Goal: Use online tool/utility

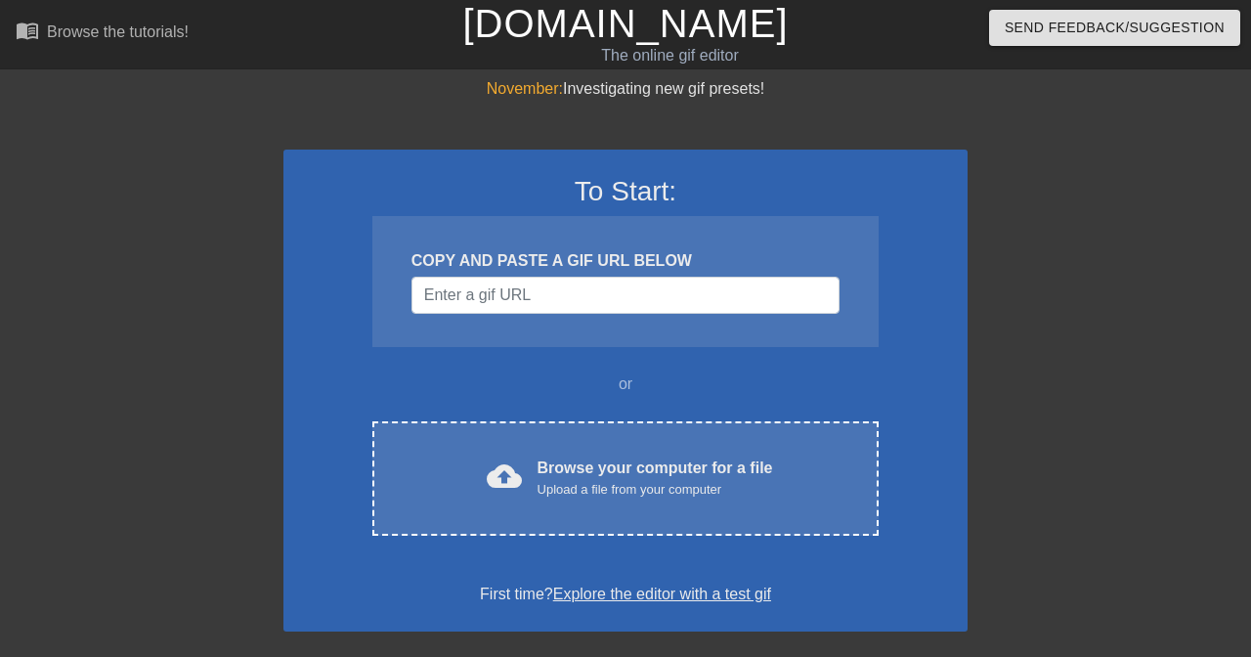
click at [561, 476] on div "Browse your computer for a file Upload a file from your computer" at bounding box center [656, 478] width 236 height 43
click at [719, 465] on div "Browse your computer for a file Upload a file from your computer" at bounding box center [656, 478] width 236 height 43
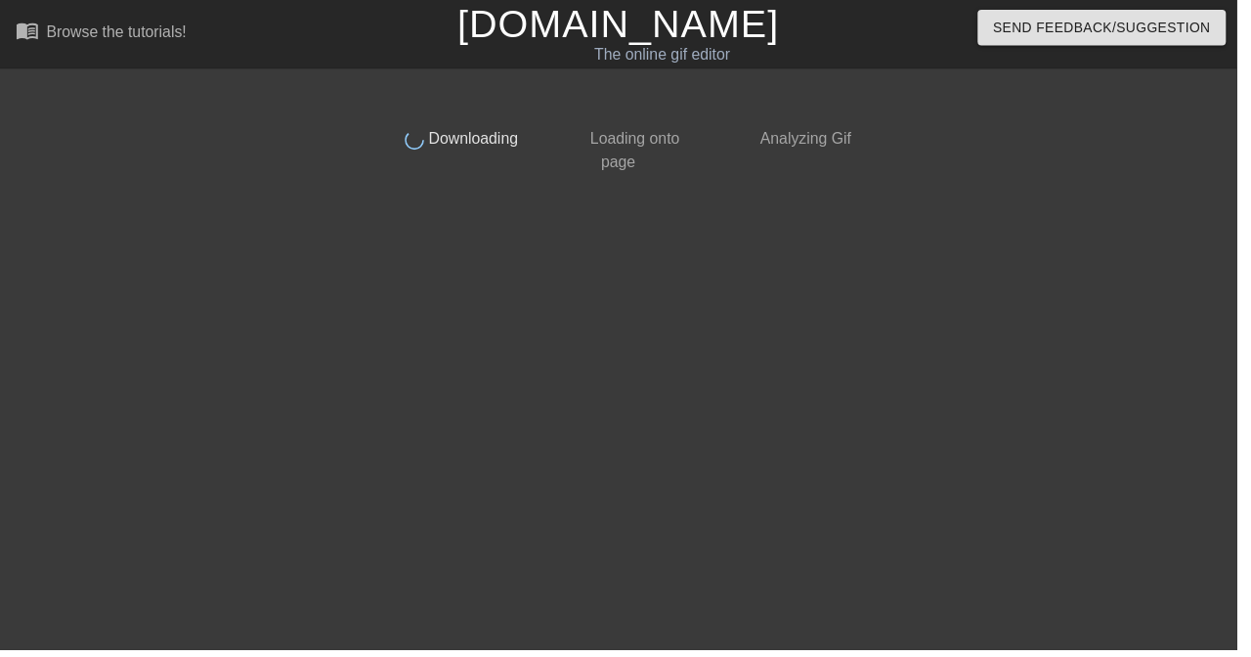
click at [1065, 148] on div at bounding box center [1041, 370] width 293 height 587
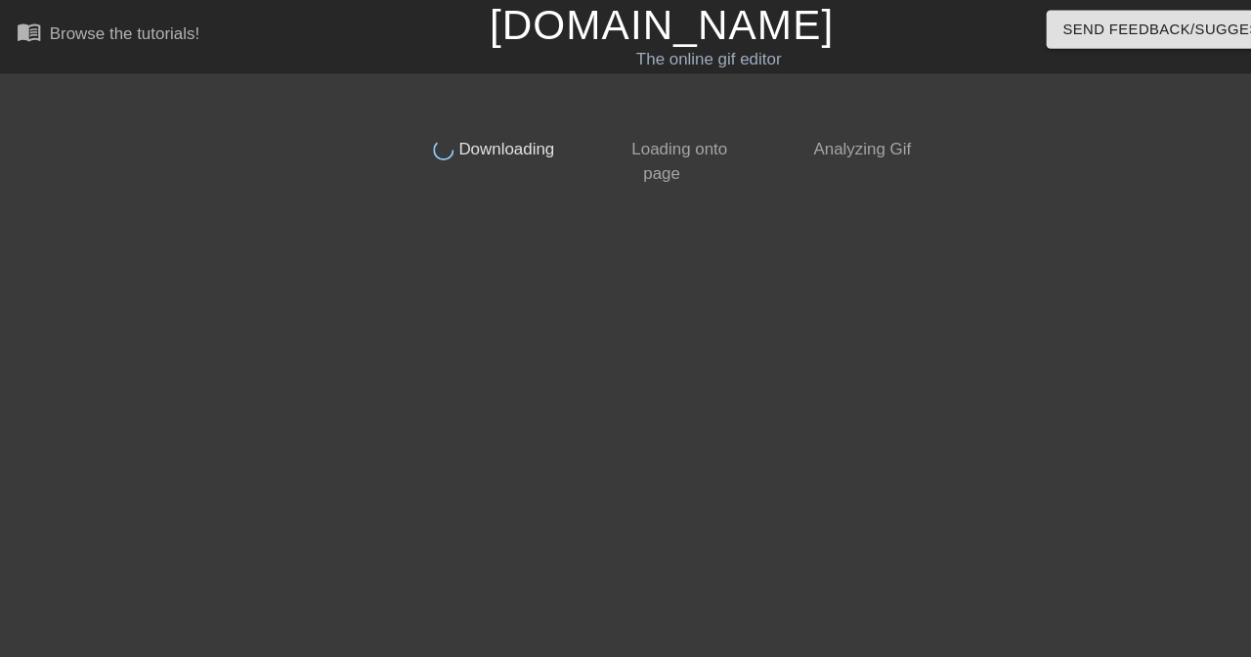
click at [927, 211] on div at bounding box center [1041, 370] width 293 height 587
click at [924, 256] on div at bounding box center [1041, 370] width 293 height 587
